Goal: Transaction & Acquisition: Download file/media

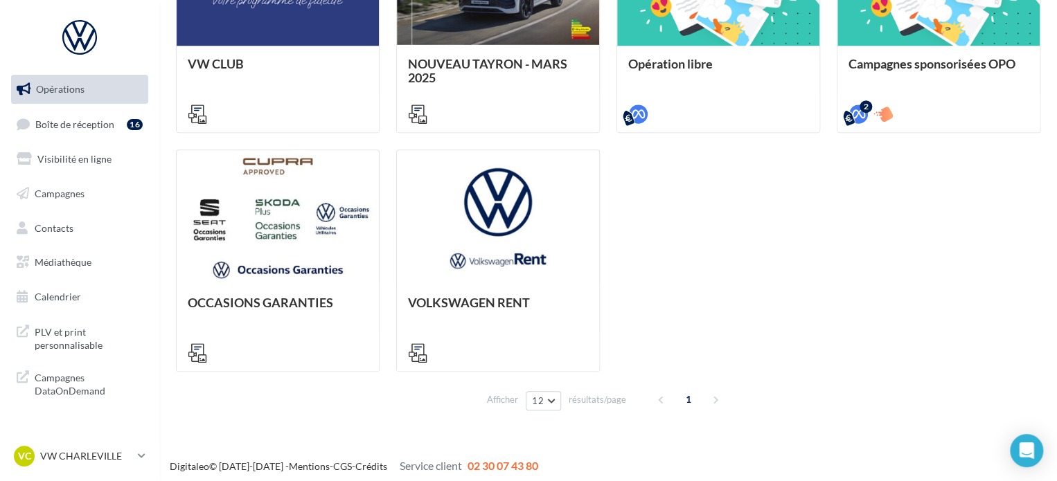
scroll to position [496, 0]
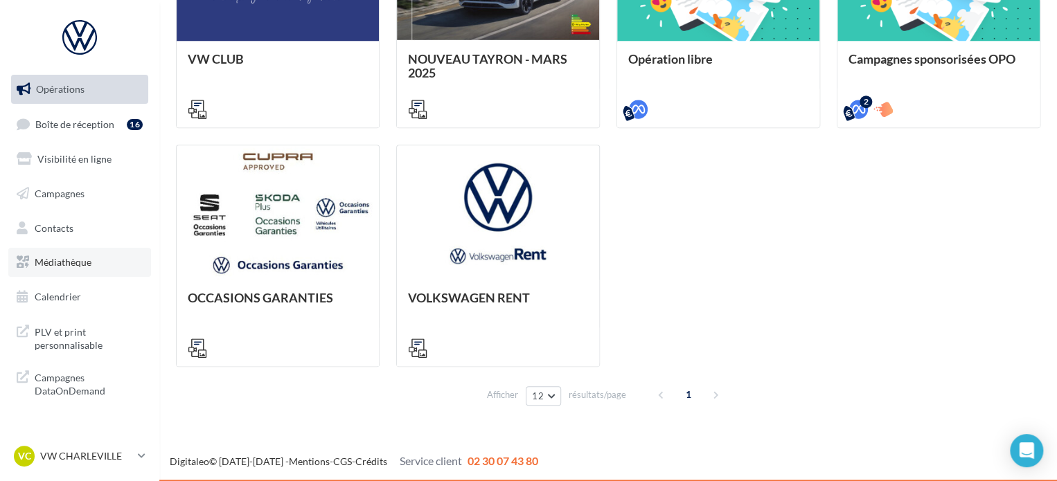
click at [48, 261] on span "Médiathèque" at bounding box center [63, 262] width 57 height 12
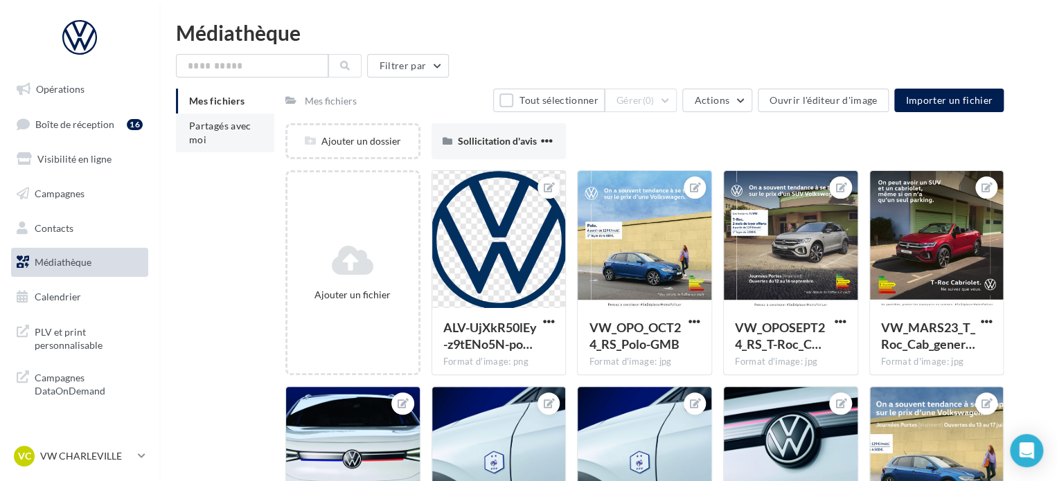
click at [213, 125] on span "Partagés avec moi" at bounding box center [220, 133] width 62 height 26
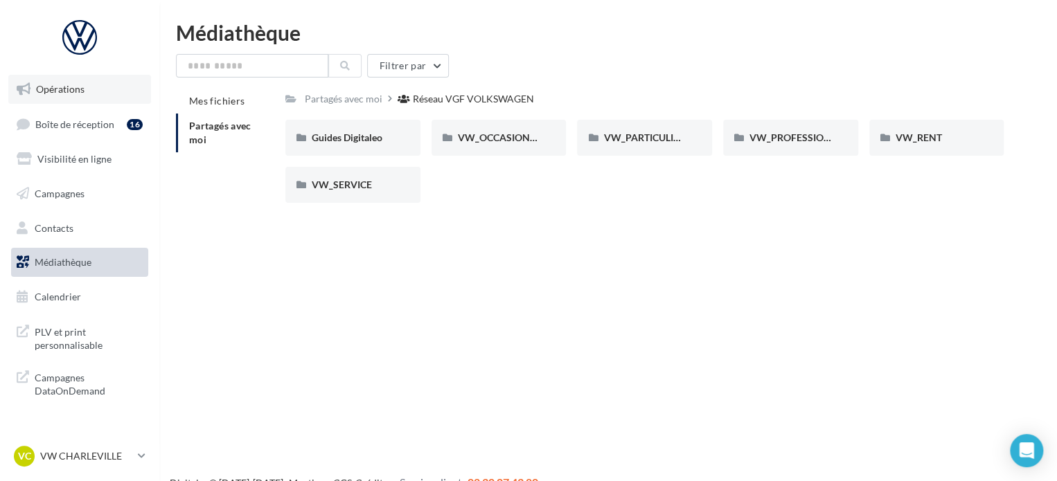
click at [55, 96] on link "Opérations" at bounding box center [79, 89] width 143 height 29
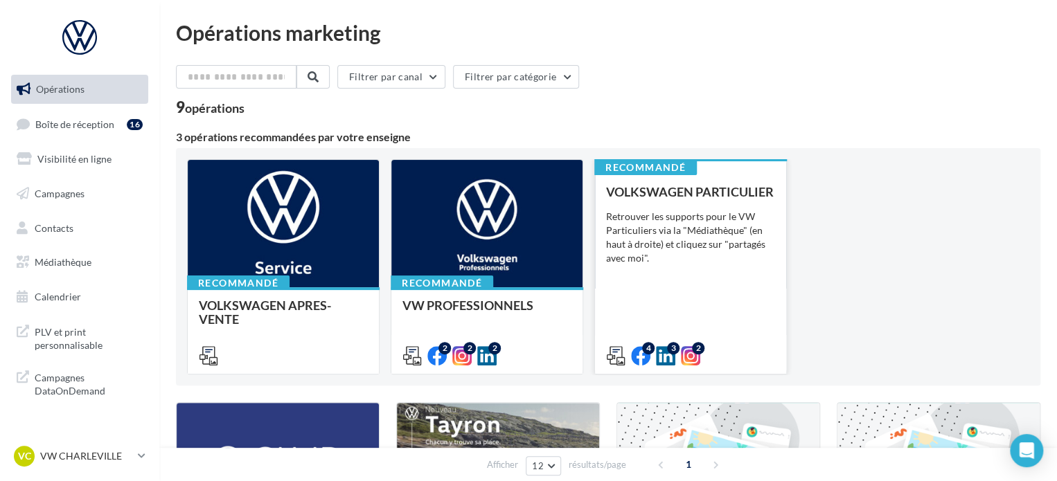
click at [660, 282] on div "VOLKSWAGEN PARTICULIER Retrouver les supports pour le VW Particuliers via la "M…" at bounding box center [690, 273] width 169 height 177
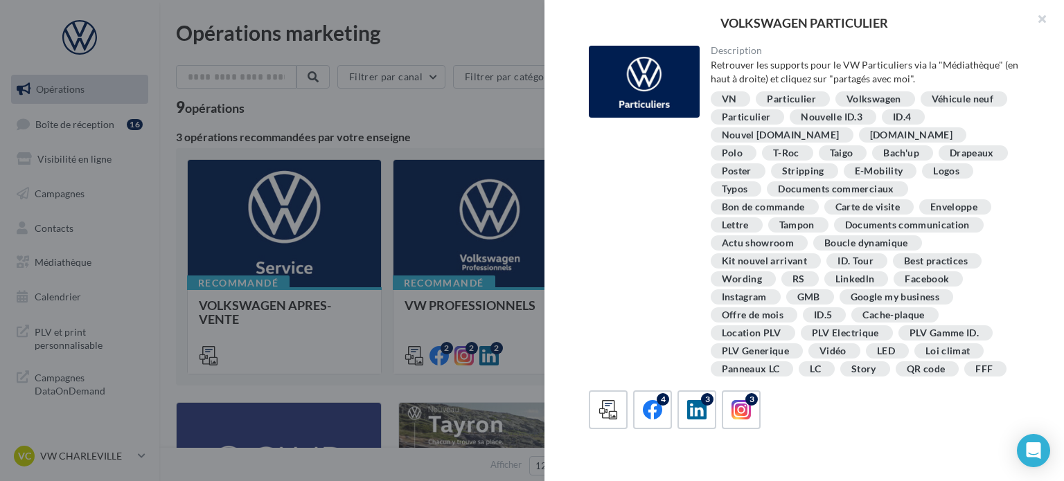
scroll to position [277, 0]
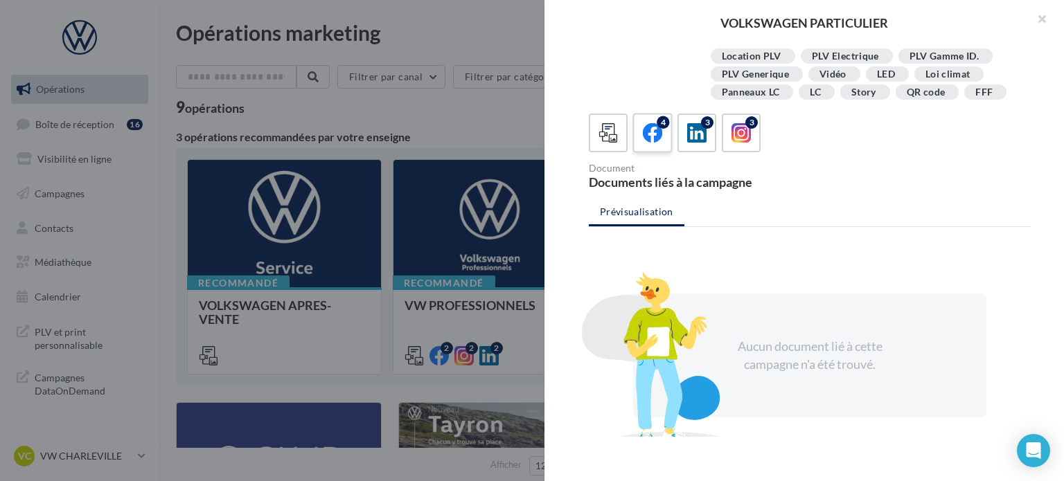
click at [649, 141] on icon at bounding box center [653, 133] width 20 height 20
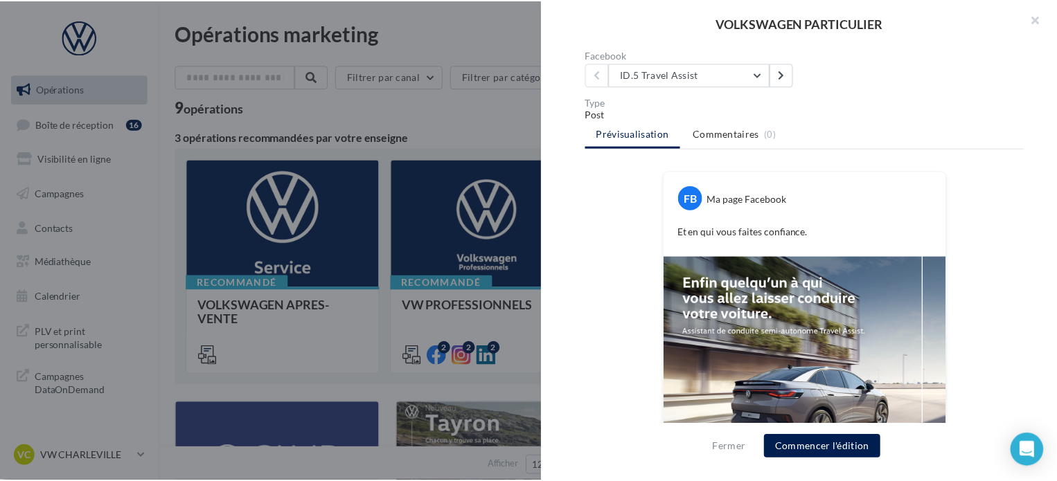
scroll to position [510, 0]
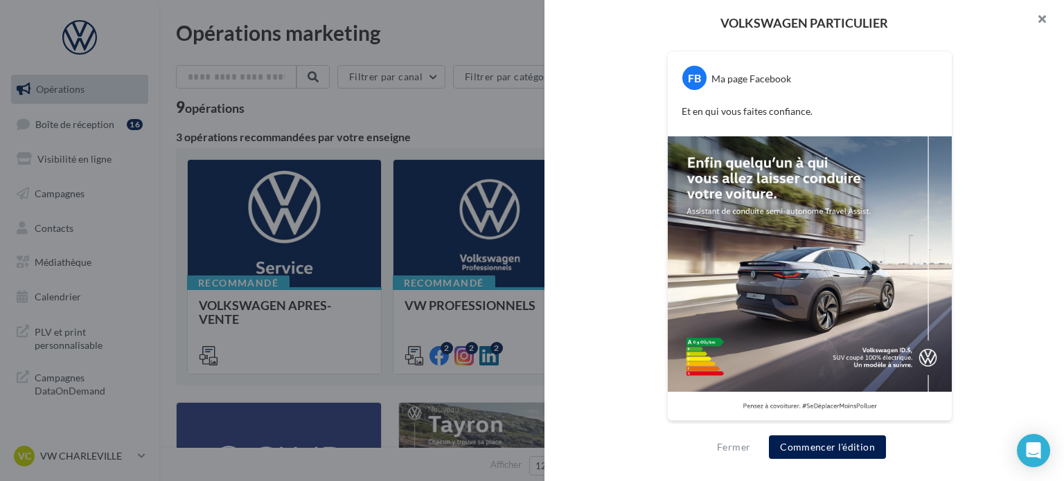
click at [1043, 19] on button "button" at bounding box center [1035, 21] width 55 height 42
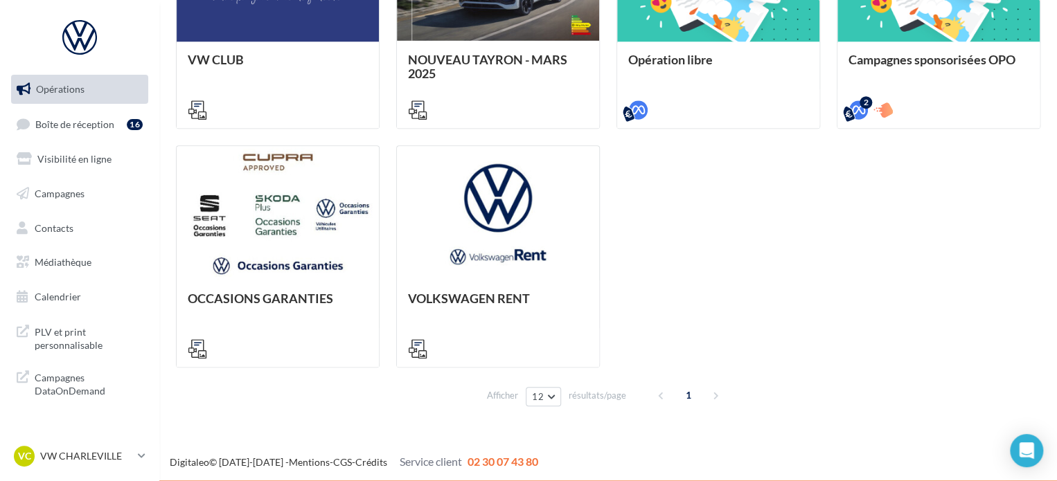
scroll to position [496, 0]
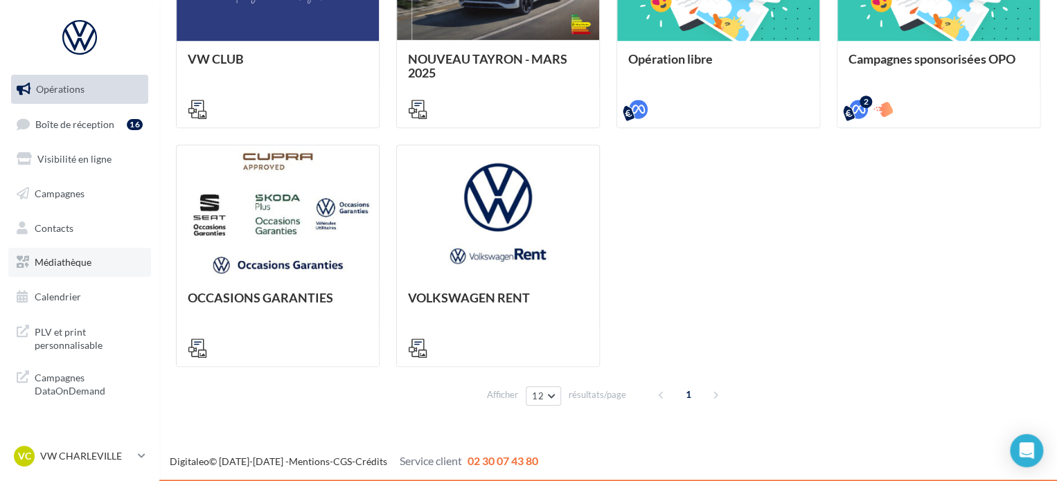
click at [57, 263] on span "Médiathèque" at bounding box center [63, 262] width 57 height 12
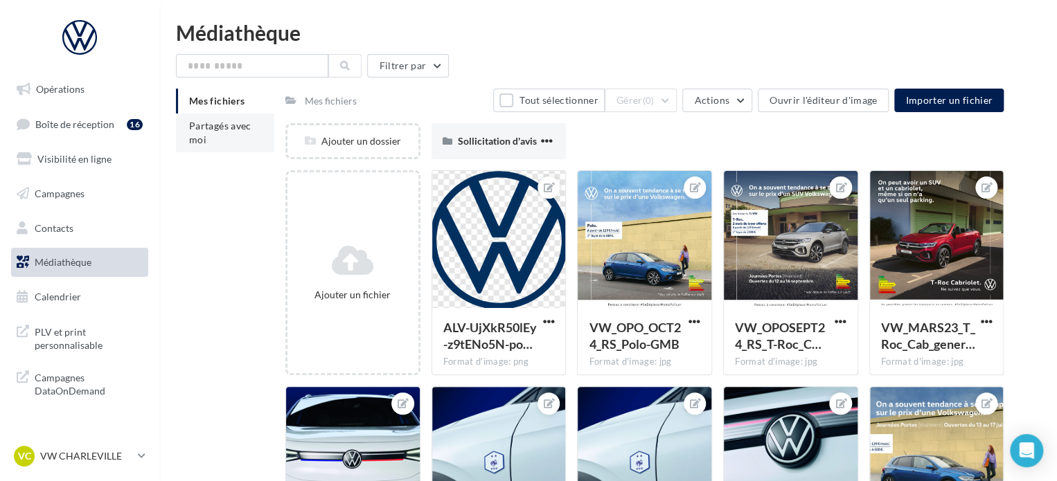
click at [213, 132] on li "Partagés avec moi" at bounding box center [225, 133] width 98 height 39
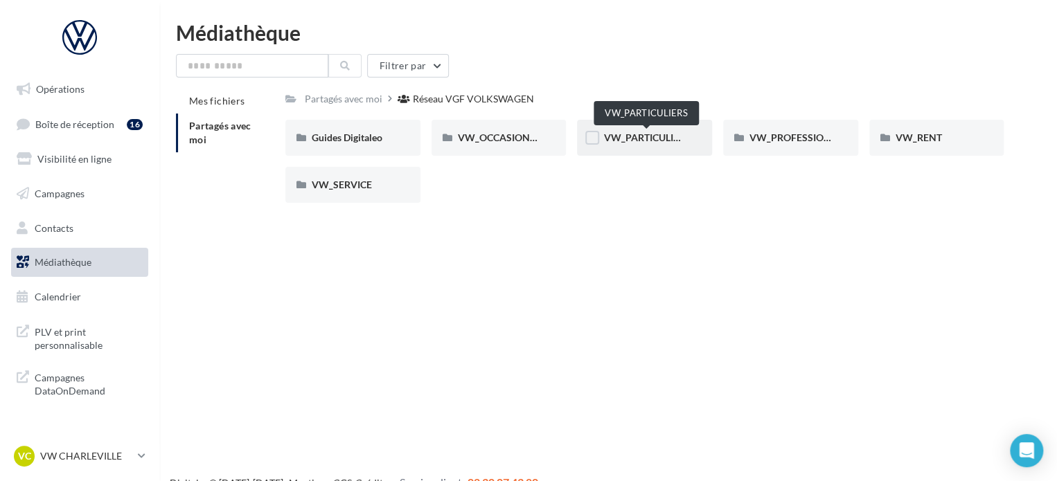
click at [660, 136] on span "VW_PARTICULIERS" at bounding box center [646, 138] width 87 height 12
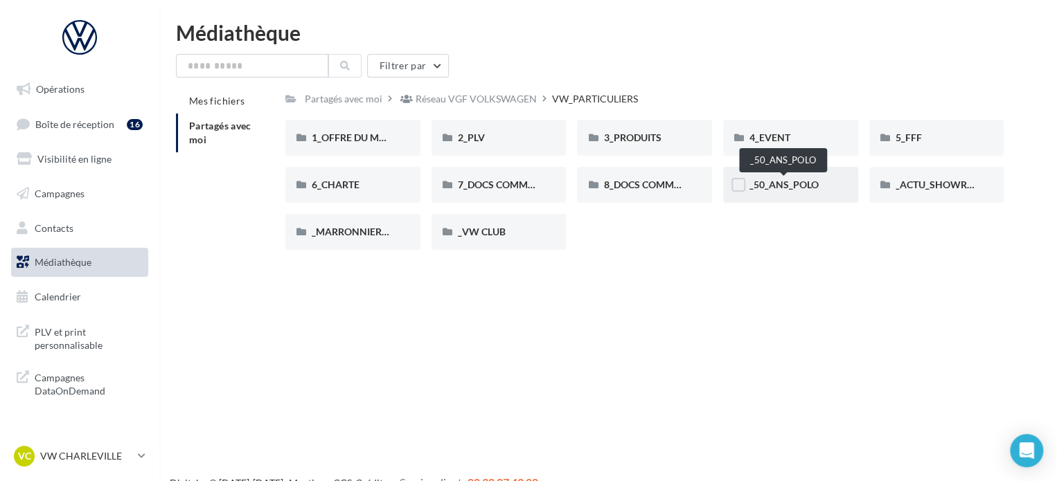
click at [798, 183] on span "_50_ANS_POLO" at bounding box center [783, 185] width 69 height 12
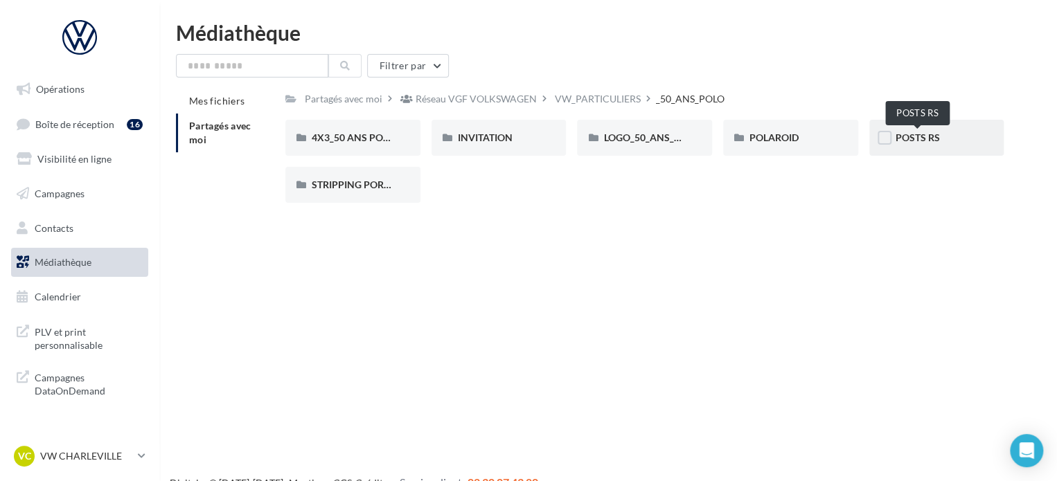
click at [928, 135] on span "POSTS RS" at bounding box center [917, 138] width 44 height 12
click at [645, 135] on span "LOGO_50_ANS_POLO" at bounding box center [651, 138] width 96 height 12
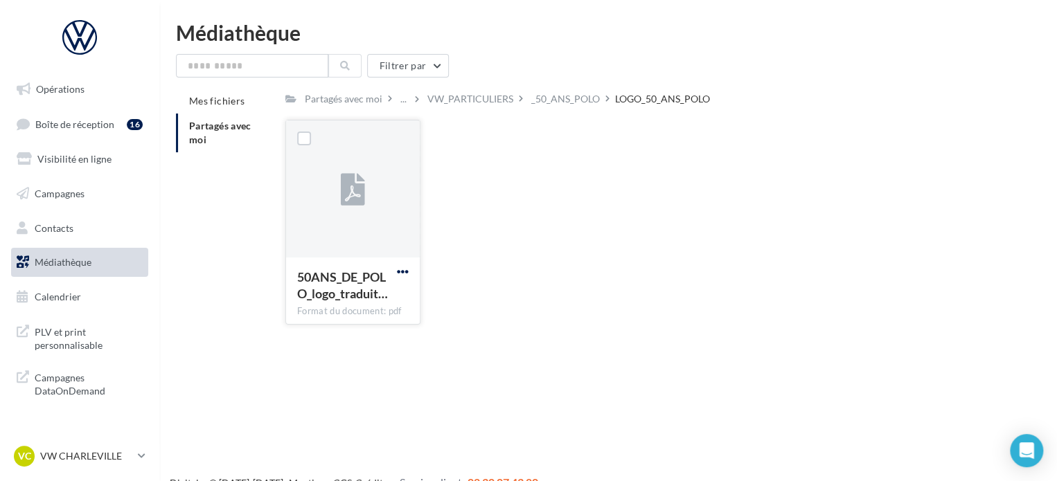
click at [406, 271] on span "button" at bounding box center [403, 272] width 12 height 12
click at [359, 304] on button "Télécharger" at bounding box center [342, 299] width 138 height 36
click at [543, 98] on div "_50_ANS_POLO" at bounding box center [565, 99] width 69 height 14
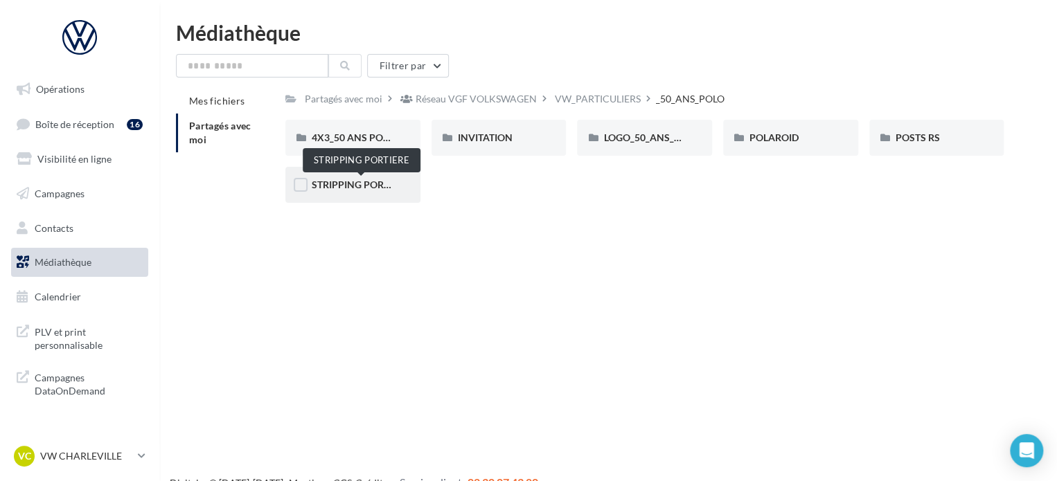
click at [367, 183] on span "STRIPPING PORTIERE" at bounding box center [361, 185] width 98 height 12
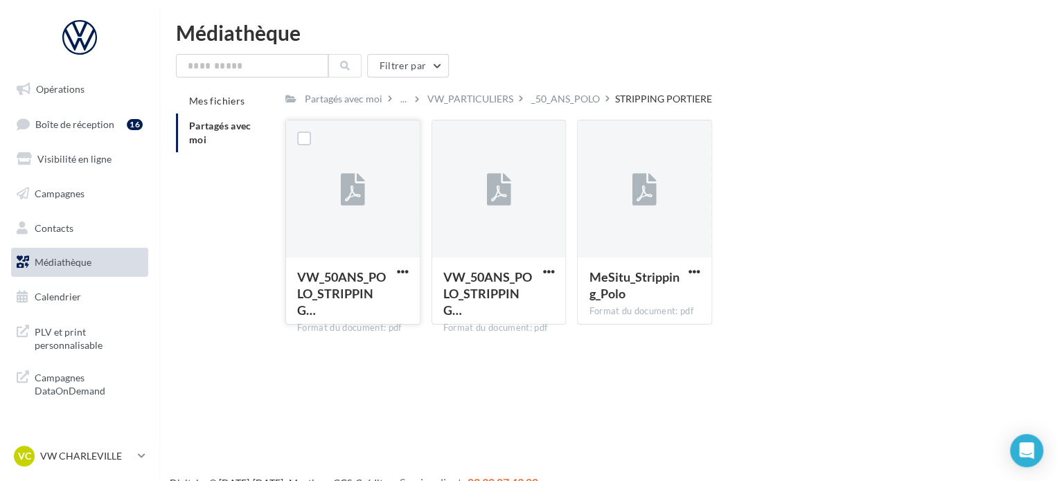
click at [395, 273] on button "button" at bounding box center [402, 273] width 17 height 14
click at [368, 291] on button "Télécharger" at bounding box center [342, 299] width 138 height 36
click at [580, 102] on div "_50_ANS_POLO" at bounding box center [565, 99] width 69 height 14
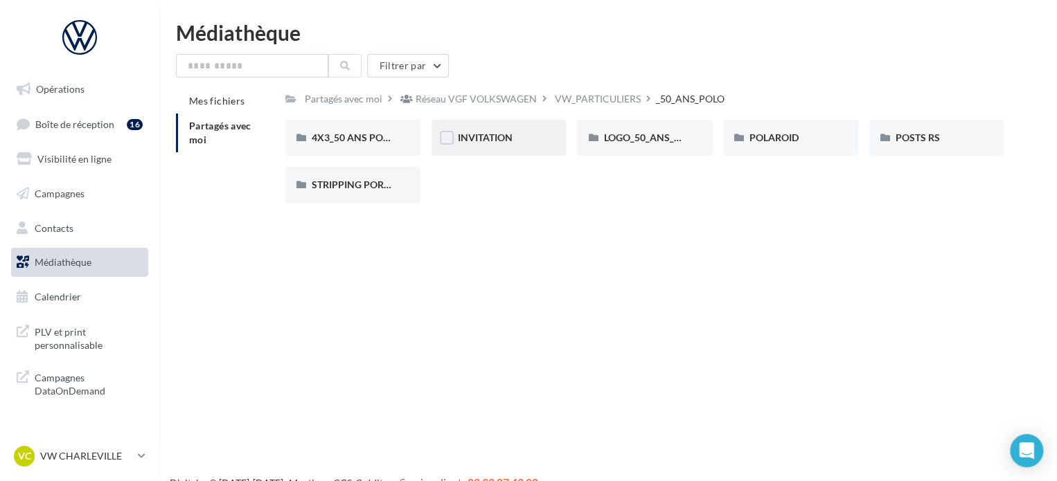
click at [507, 132] on span "INVITATION" at bounding box center [485, 138] width 55 height 12
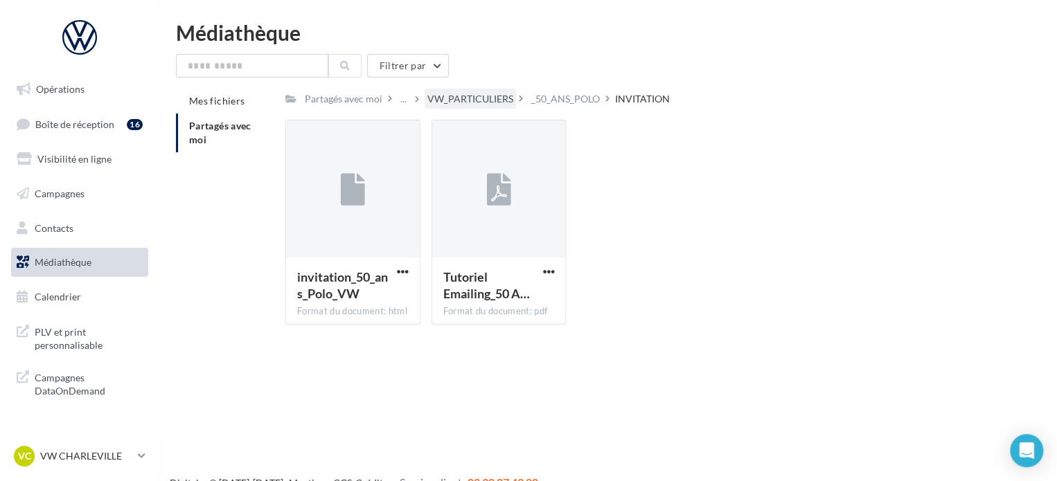
click at [471, 90] on div "VW_PARTICULIERS" at bounding box center [469, 99] width 91 height 20
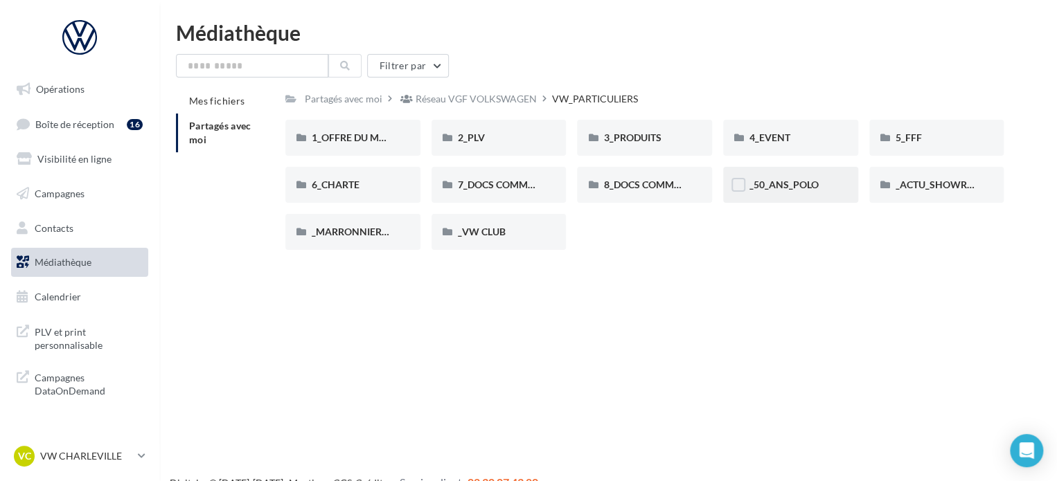
click at [786, 176] on div "_50_ANS_POLO" at bounding box center [790, 185] width 135 height 36
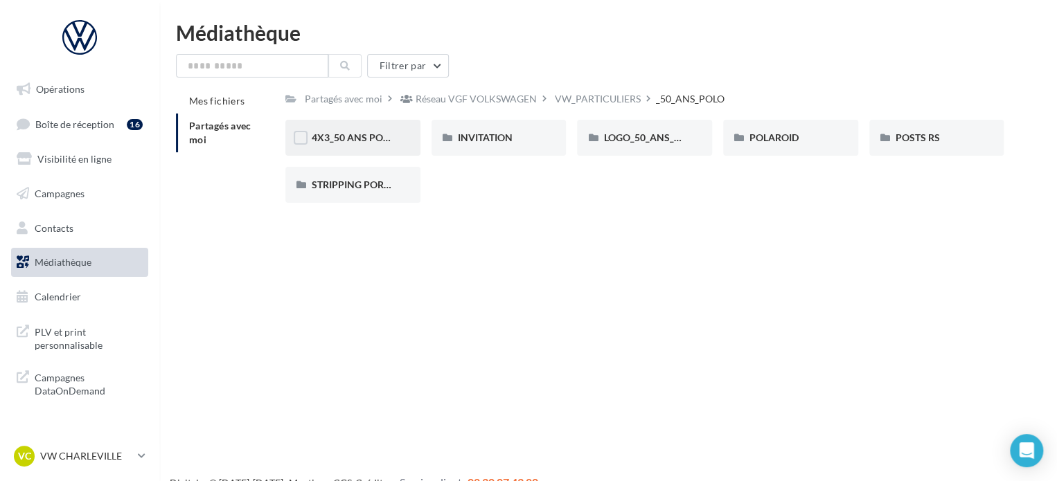
click at [352, 138] on span "4X3_50 ANS POLO" at bounding box center [353, 138] width 83 height 12
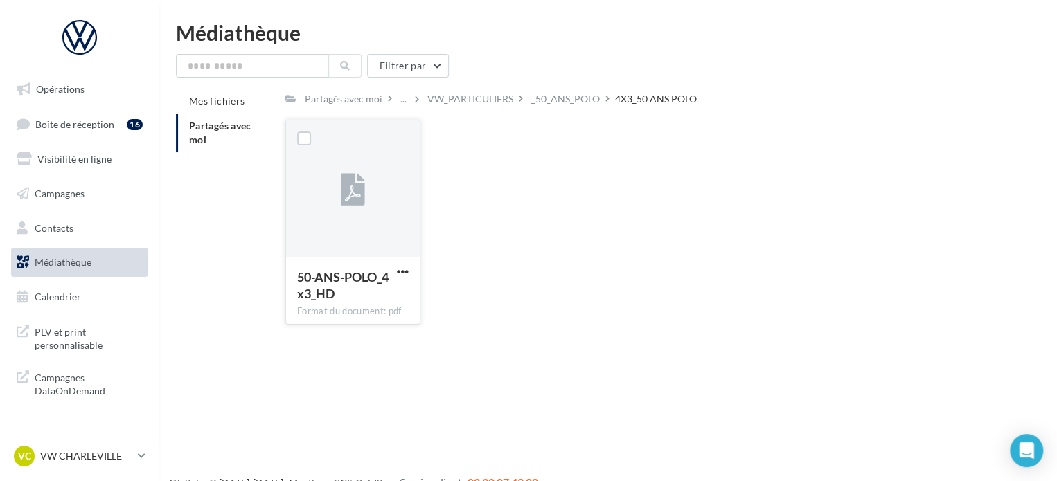
click at [410, 276] on button "button" at bounding box center [402, 273] width 17 height 14
click at [387, 293] on button "Télécharger" at bounding box center [342, 299] width 138 height 36
click at [571, 96] on div "_50_ANS_POLO" at bounding box center [565, 99] width 69 height 14
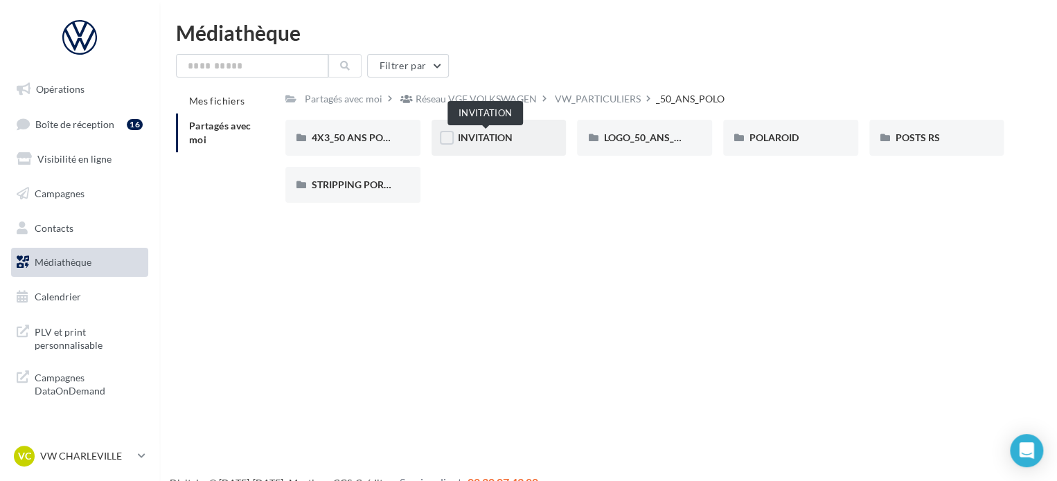
click at [497, 140] on span "INVITATION" at bounding box center [485, 138] width 55 height 12
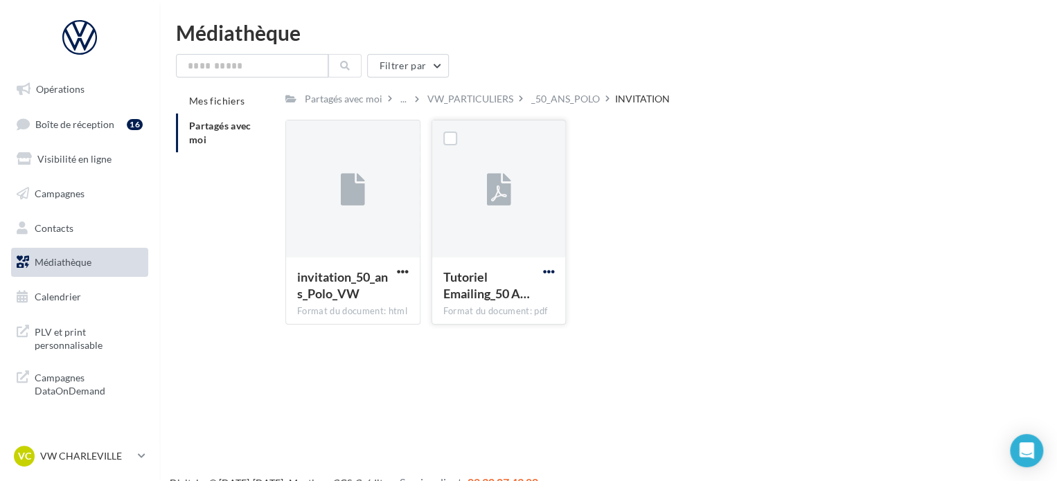
click at [542, 271] on span "button" at bounding box center [548, 272] width 12 height 12
click at [507, 300] on button "Télécharger" at bounding box center [487, 299] width 138 height 36
